Goal: Navigation & Orientation: Find specific page/section

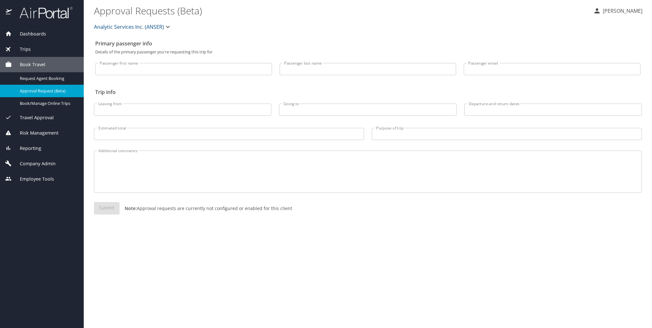
click at [35, 152] on span "Reporting" at bounding box center [26, 148] width 29 height 7
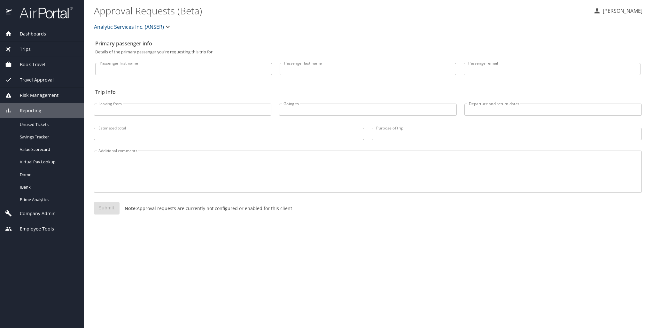
click at [46, 217] on span "Company Admin" at bounding box center [34, 213] width 44 height 7
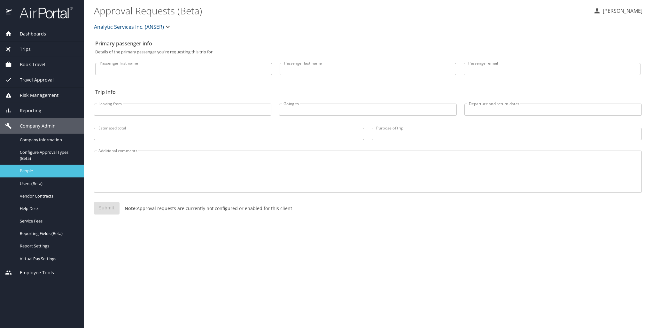
click at [42, 173] on span "People" at bounding box center [48, 171] width 56 height 6
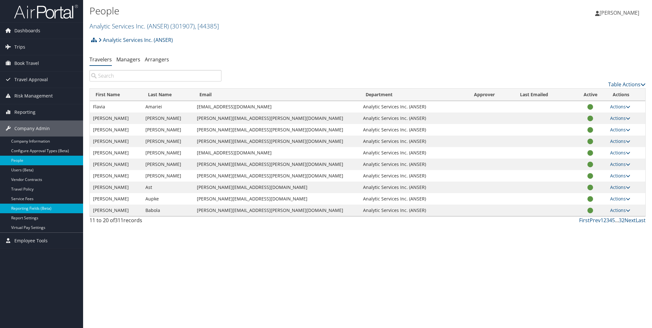
click at [51, 209] on link "Reporting Fields (Beta)" at bounding box center [41, 209] width 83 height 10
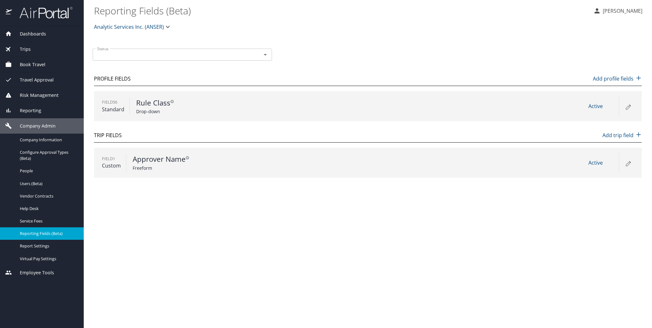
click at [42, 108] on div "Reporting" at bounding box center [42, 110] width 74 height 7
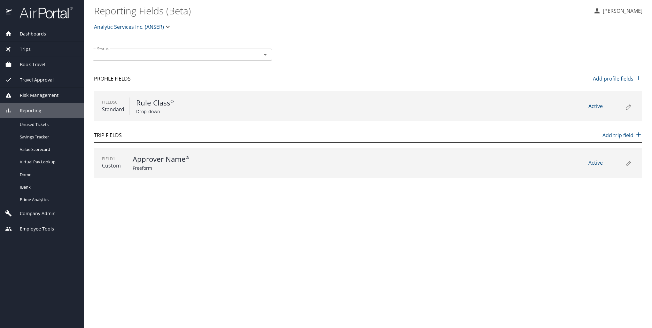
click at [255, 52] on div at bounding box center [261, 54] width 17 height 9
click at [266, 51] on icon "Open" at bounding box center [266, 55] width 8 height 8
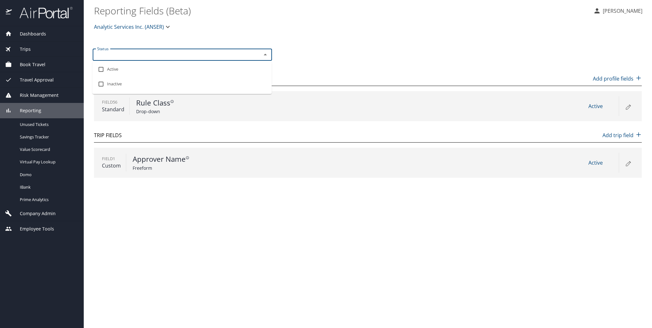
click at [303, 43] on div "Status Status Profile Fields Add profile fields Field 56 Standard Rule Class Dr…" at bounding box center [368, 110] width 548 height 146
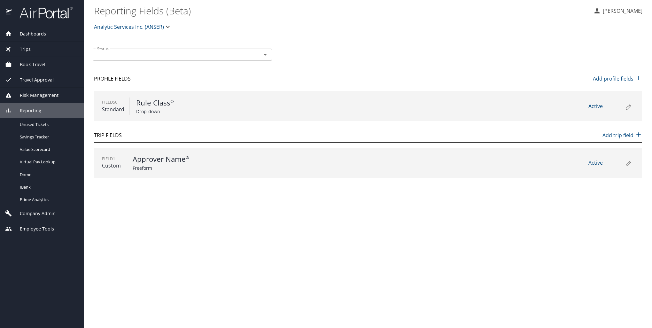
click at [30, 52] on div "Trips" at bounding box center [42, 49] width 74 height 7
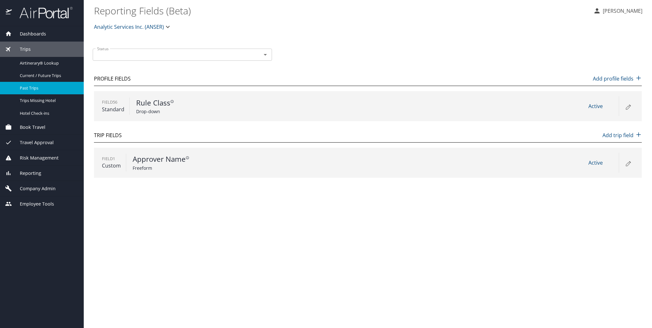
click at [52, 89] on span "Past Trips" at bounding box center [48, 88] width 56 height 6
